Goal: Information Seeking & Learning: Learn about a topic

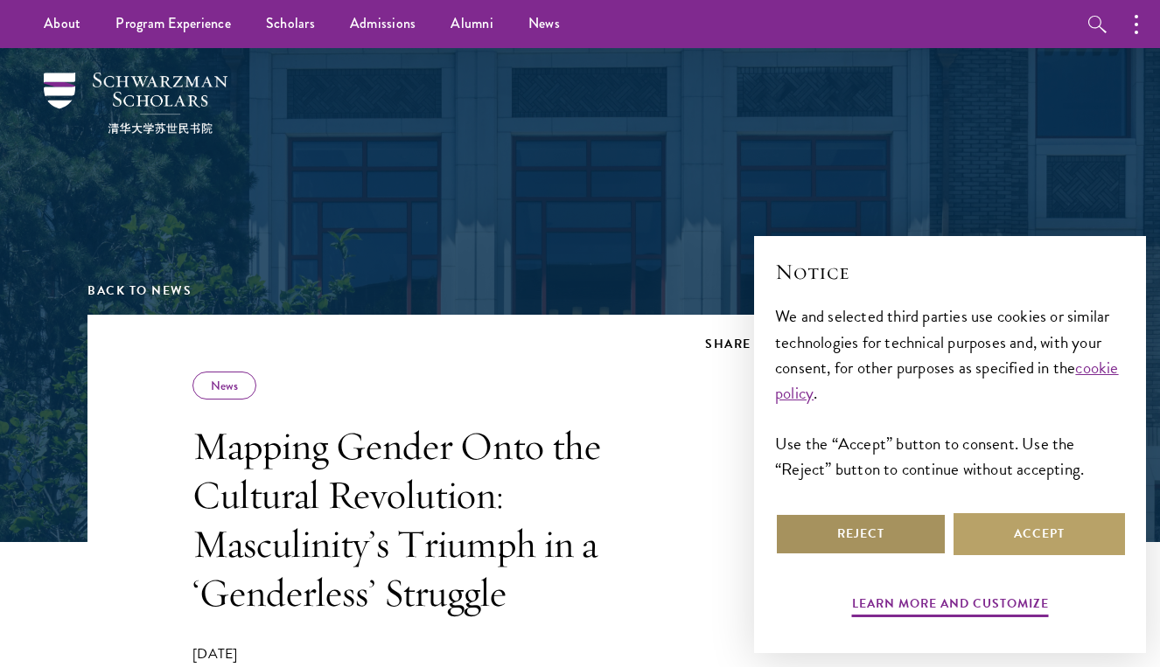
click at [889, 524] on button "Reject" at bounding box center [860, 534] width 171 height 42
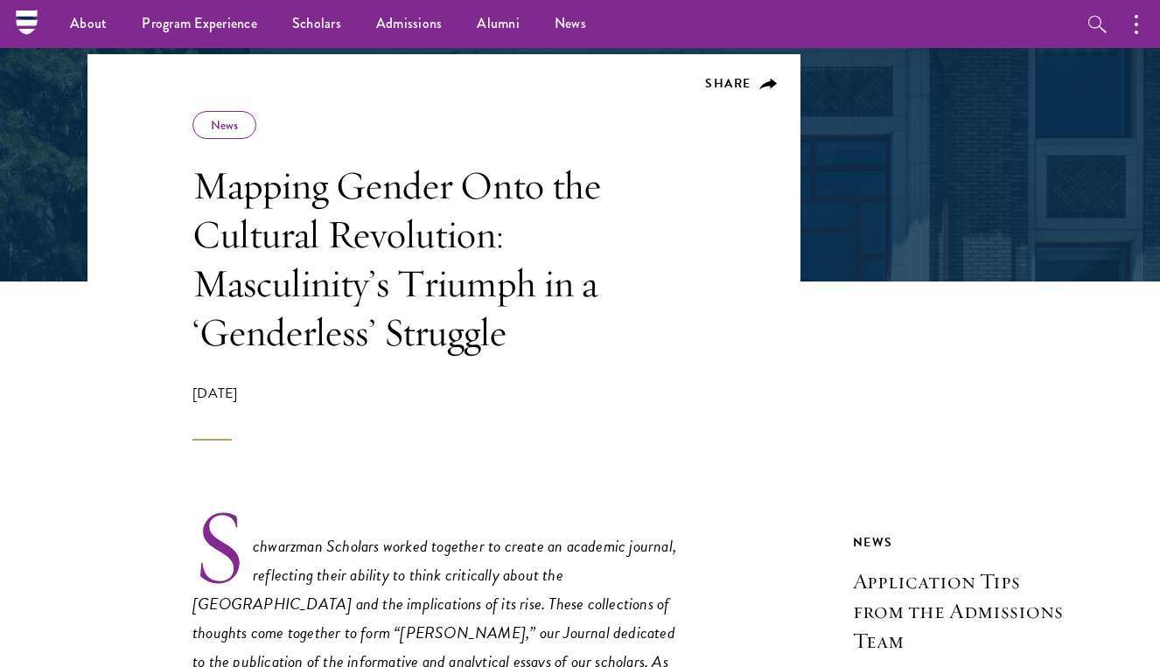
scroll to position [291, 0]
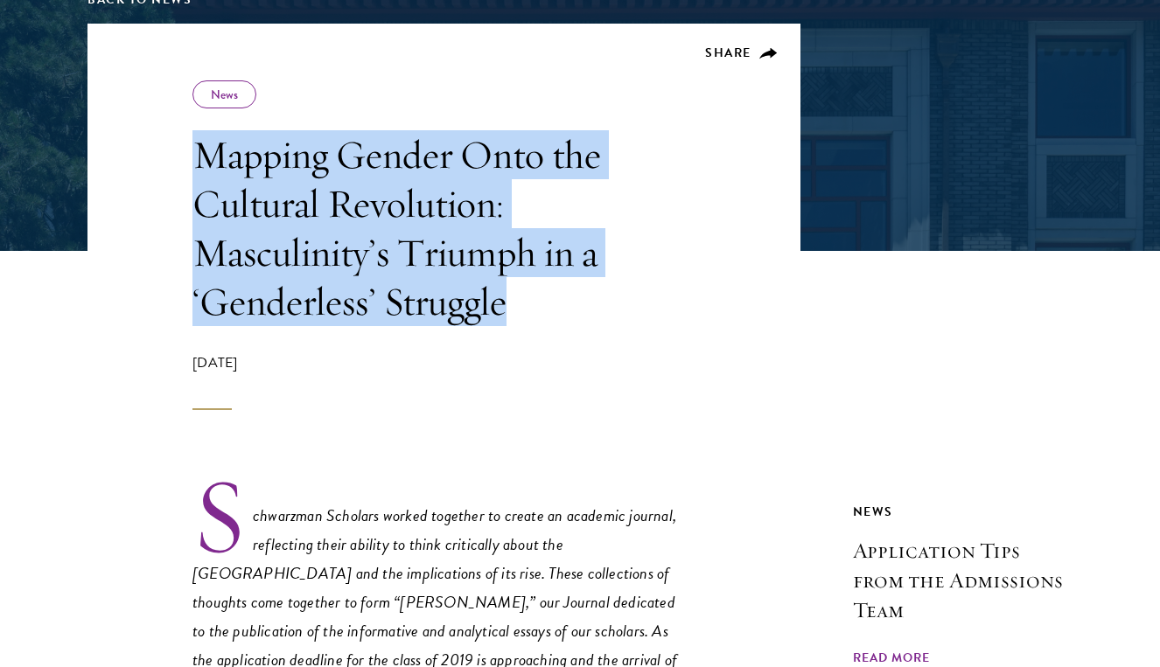
drag, startPoint x: 202, startPoint y: 151, endPoint x: 512, endPoint y: 296, distance: 342.7
click at [512, 296] on h1 "Mapping Gender Onto the Cultural Revolution: Masculinity’s Triumph in a ‘Gender…" at bounding box center [441, 228] width 498 height 196
copy h1 "Mapping Gender Onto the Cultural Revolution: Masculinity’s Triumph in a ‘Gender…"
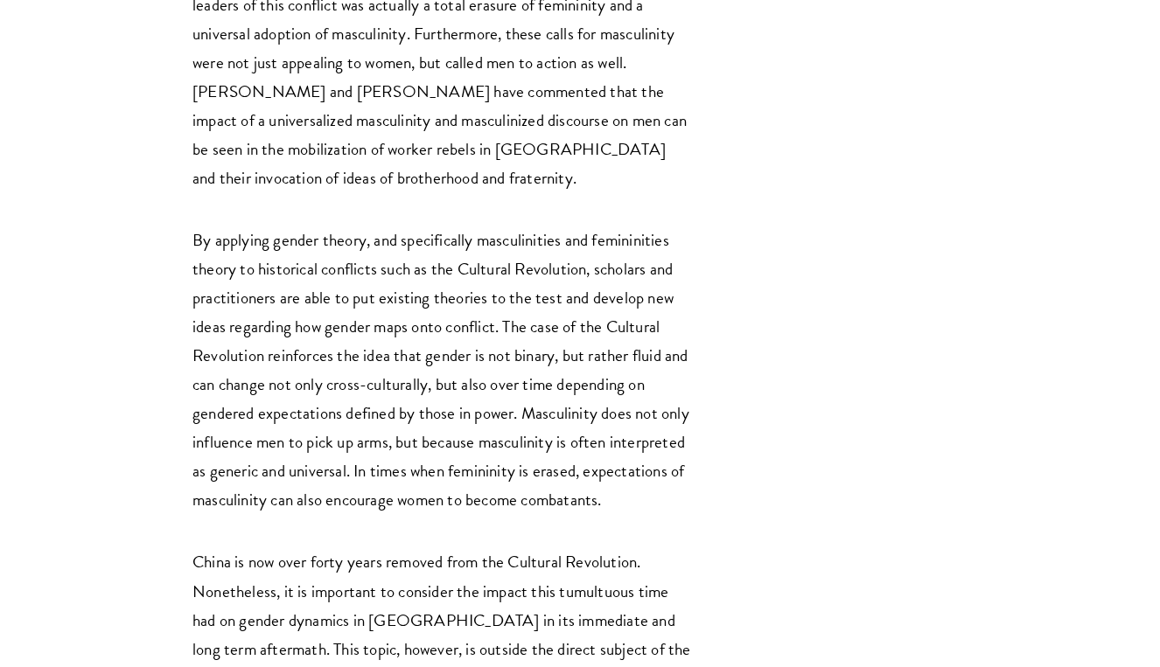
scroll to position [8906, 0]
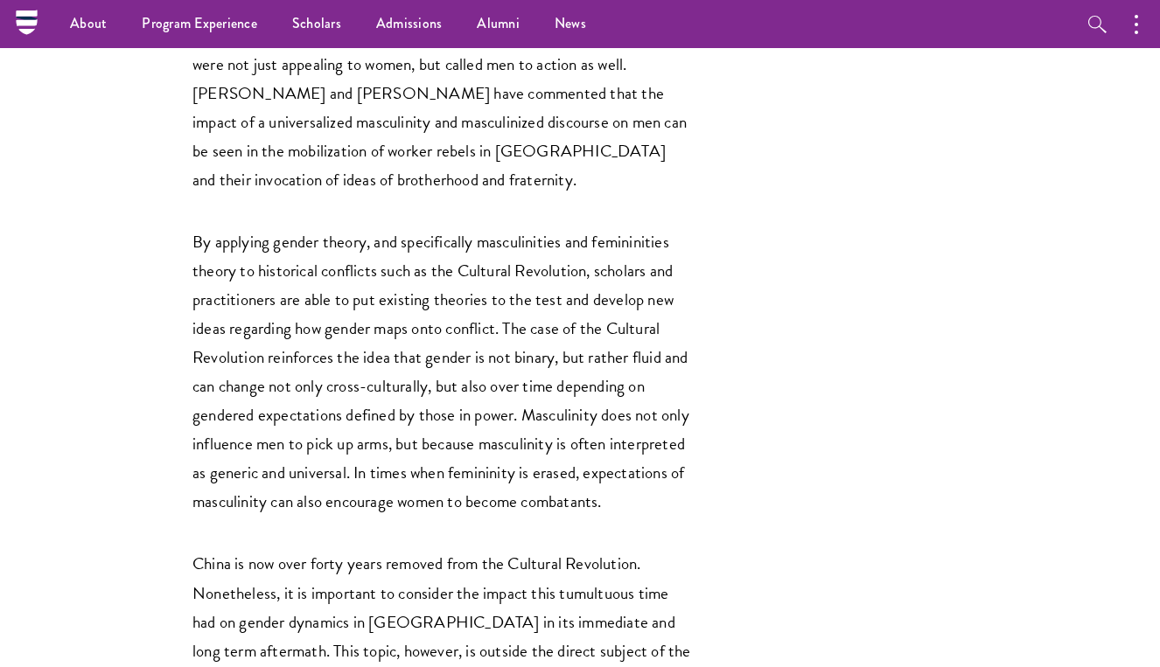
drag, startPoint x: 246, startPoint y: 484, endPoint x: 302, endPoint y: 490, distance: 56.2
copy em "Wedeman"
drag, startPoint x: 196, startPoint y: 484, endPoint x: 303, endPoint y: 486, distance: 106.7
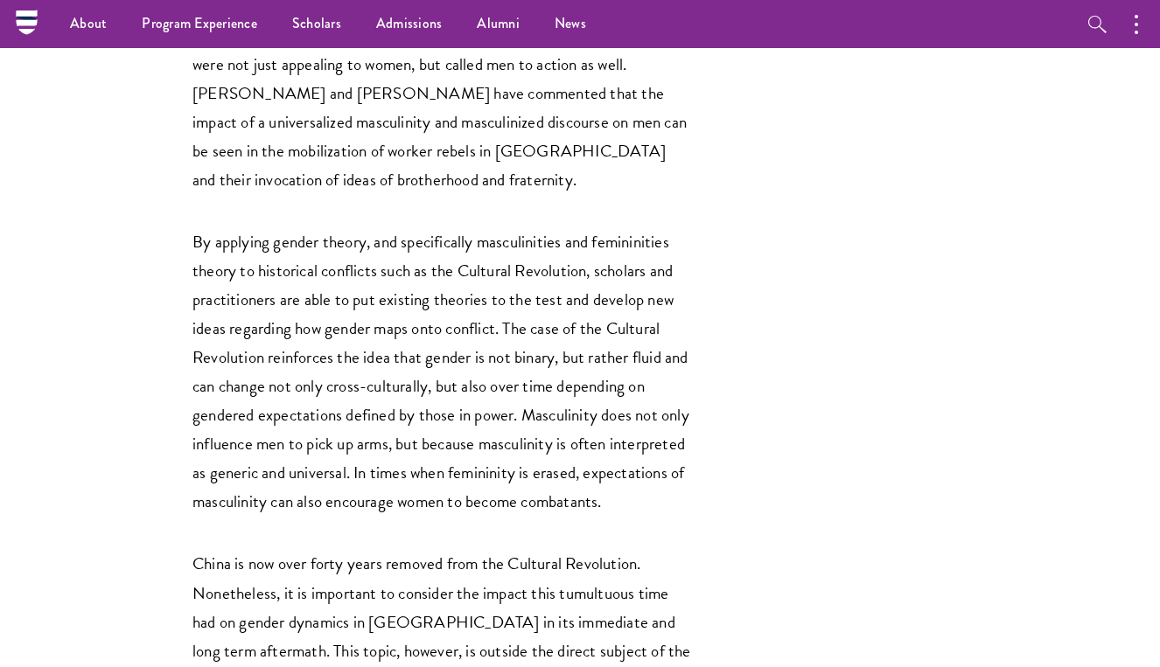
copy em "[PERSON_NAME]"
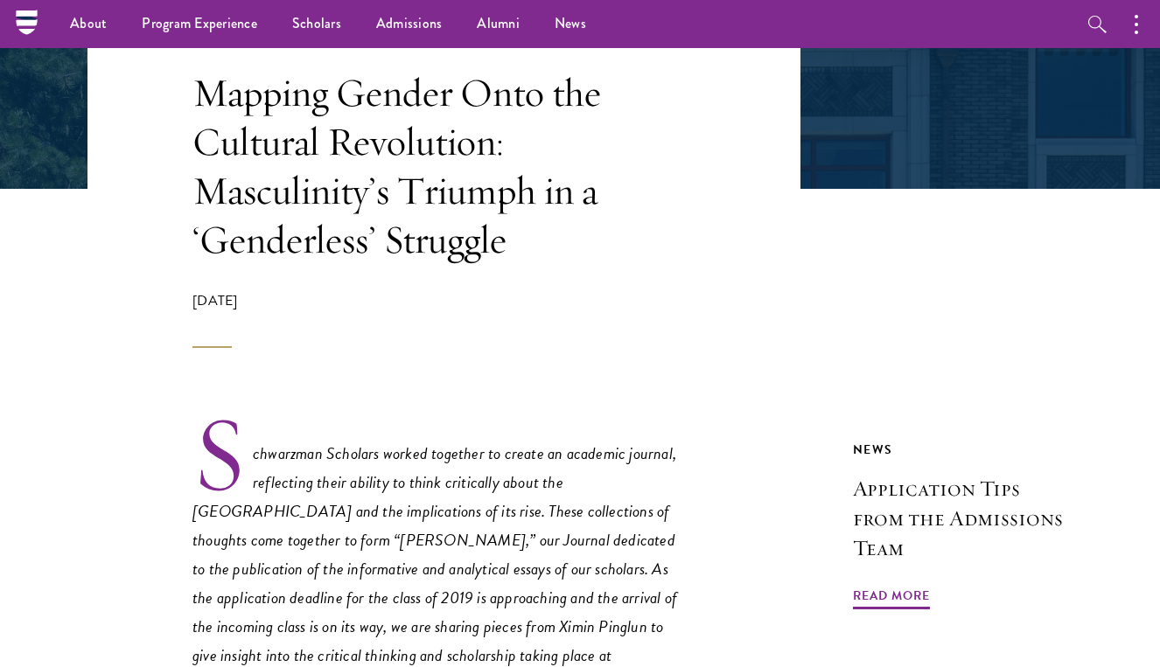
scroll to position [352, 0]
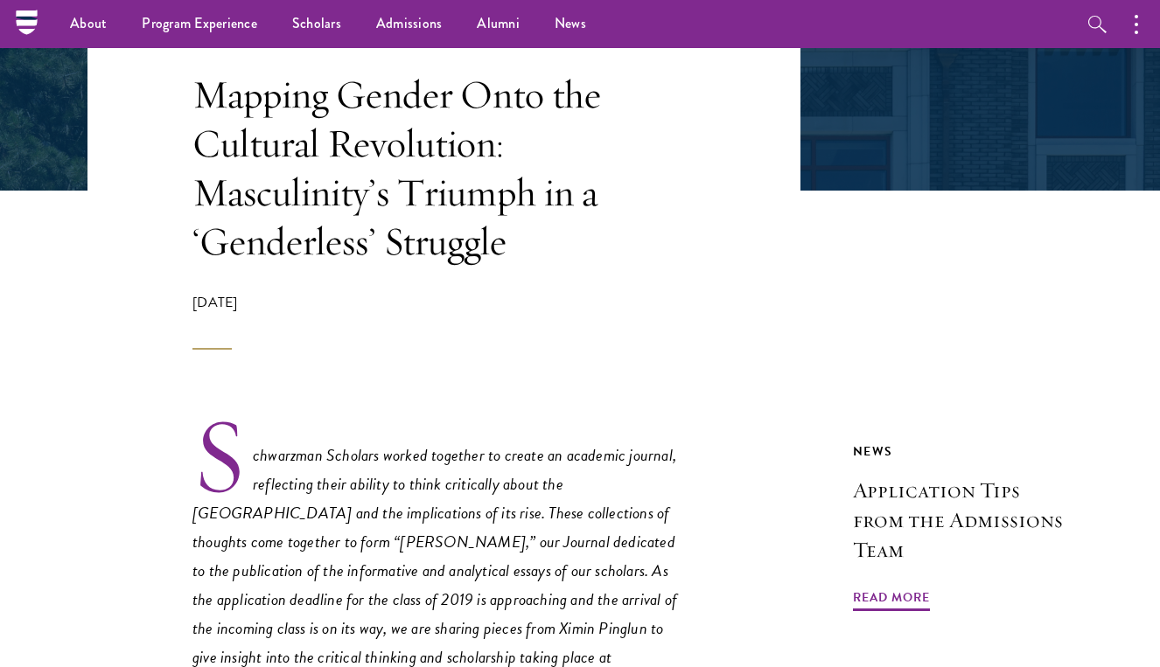
drag, startPoint x: 291, startPoint y: 305, endPoint x: 193, endPoint y: 294, distance: 98.6
click at [193, 294] on div "[DATE]" at bounding box center [441, 321] width 498 height 58
copy div "[DATE]"
